Goal: Find specific page/section: Find specific page/section

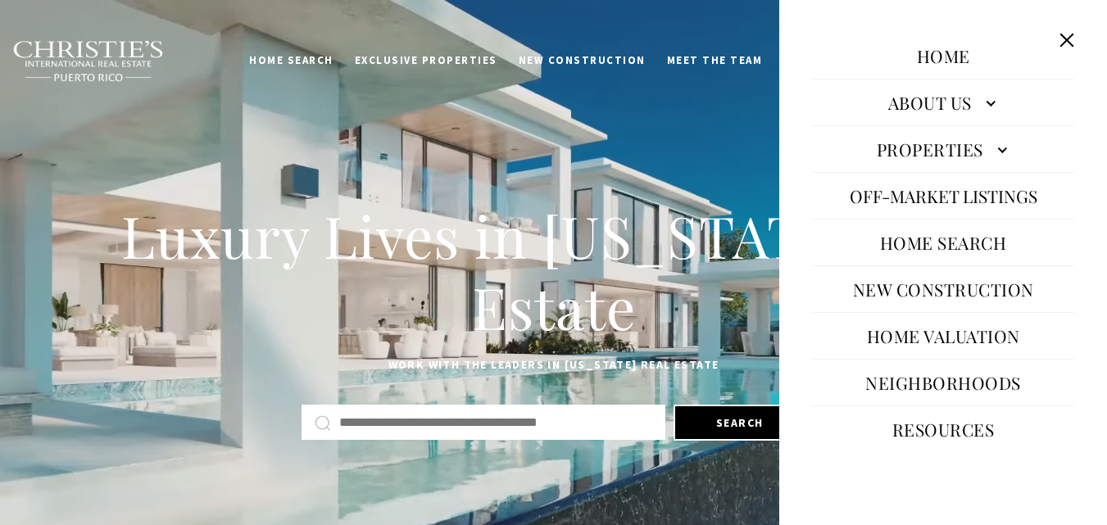
click at [930, 382] on link "Neighborhoods" at bounding box center [943, 382] width 172 height 39
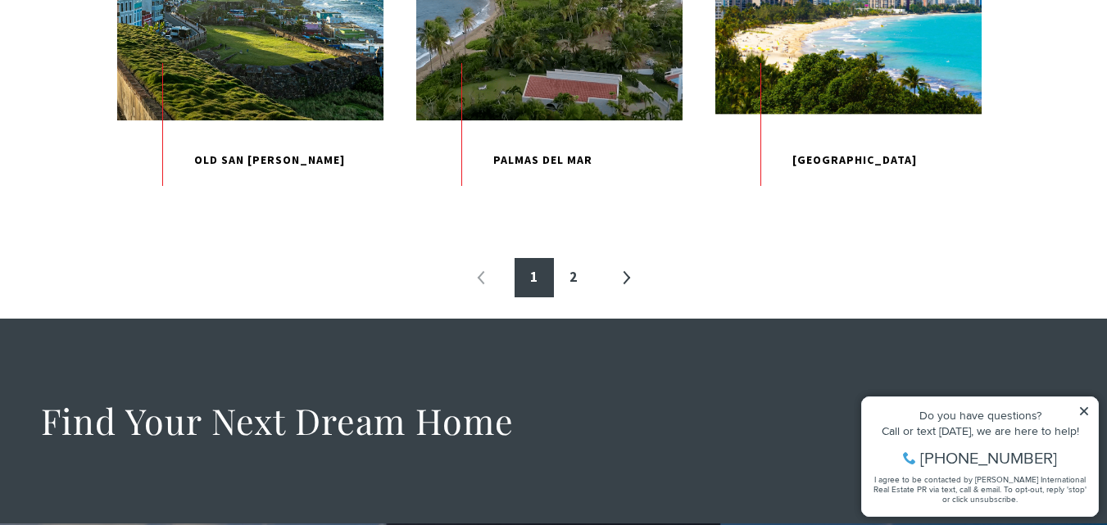
scroll to position [1933, 0]
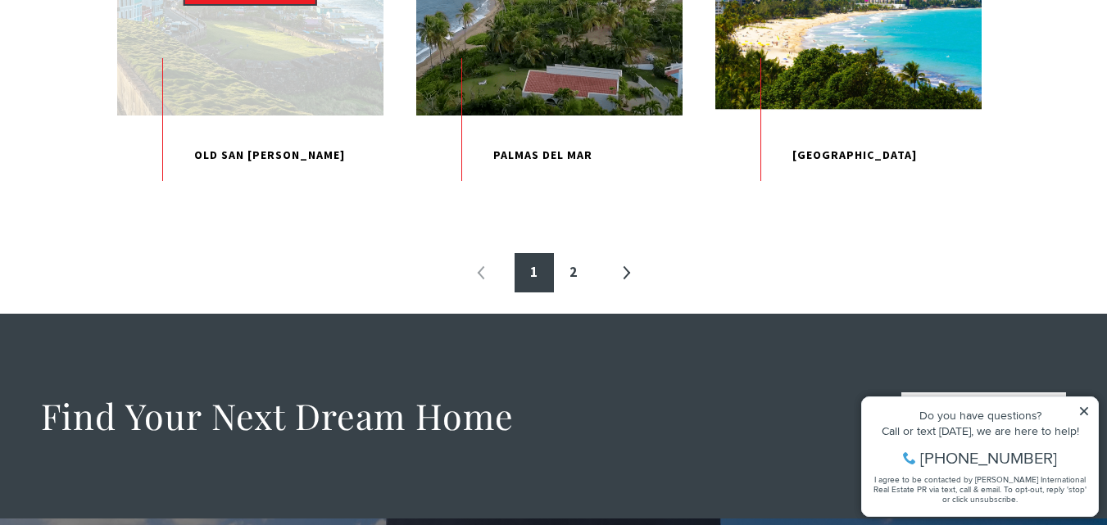
click at [162, 138] on p "Old San [PERSON_NAME]" at bounding box center [250, 155] width 266 height 80
